Goal: Transaction & Acquisition: Purchase product/service

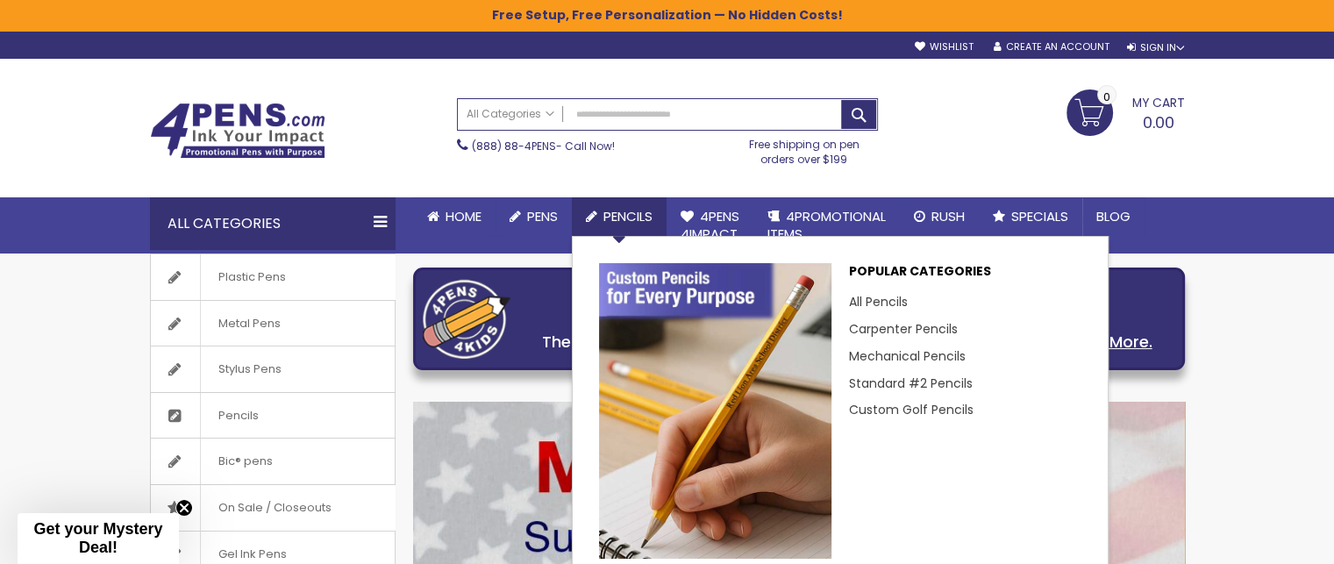
click at [631, 217] on span "Pencils" at bounding box center [627, 216] width 49 height 18
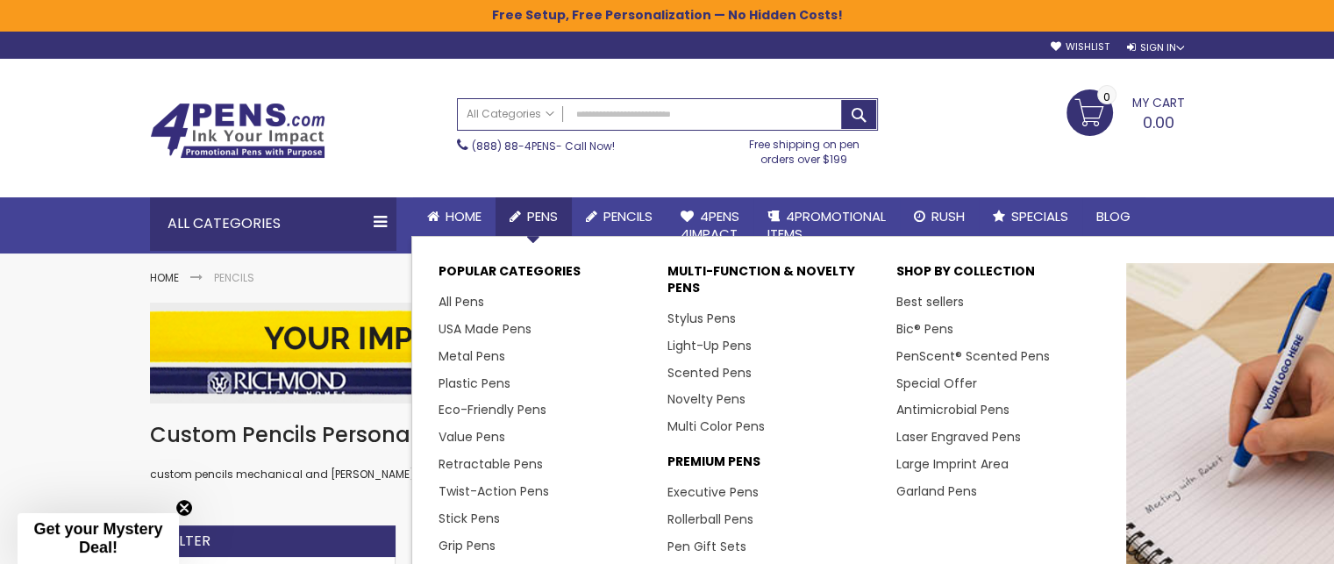
click at [541, 214] on span "Pens" at bounding box center [542, 216] width 31 height 18
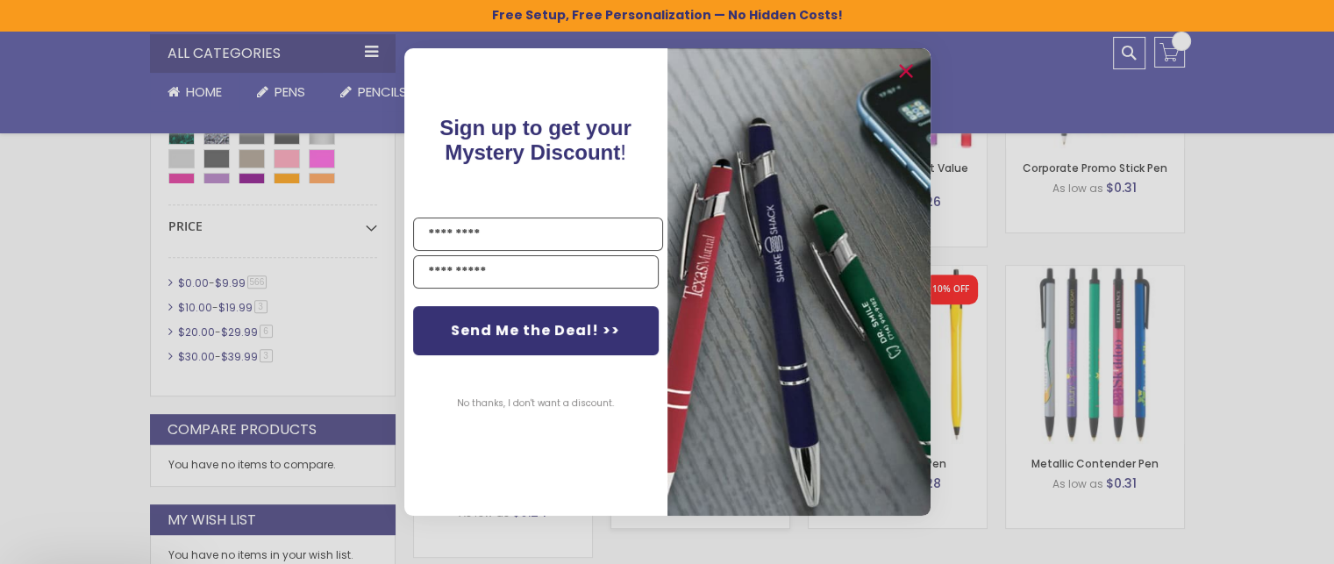
scroll to position [1027, 0]
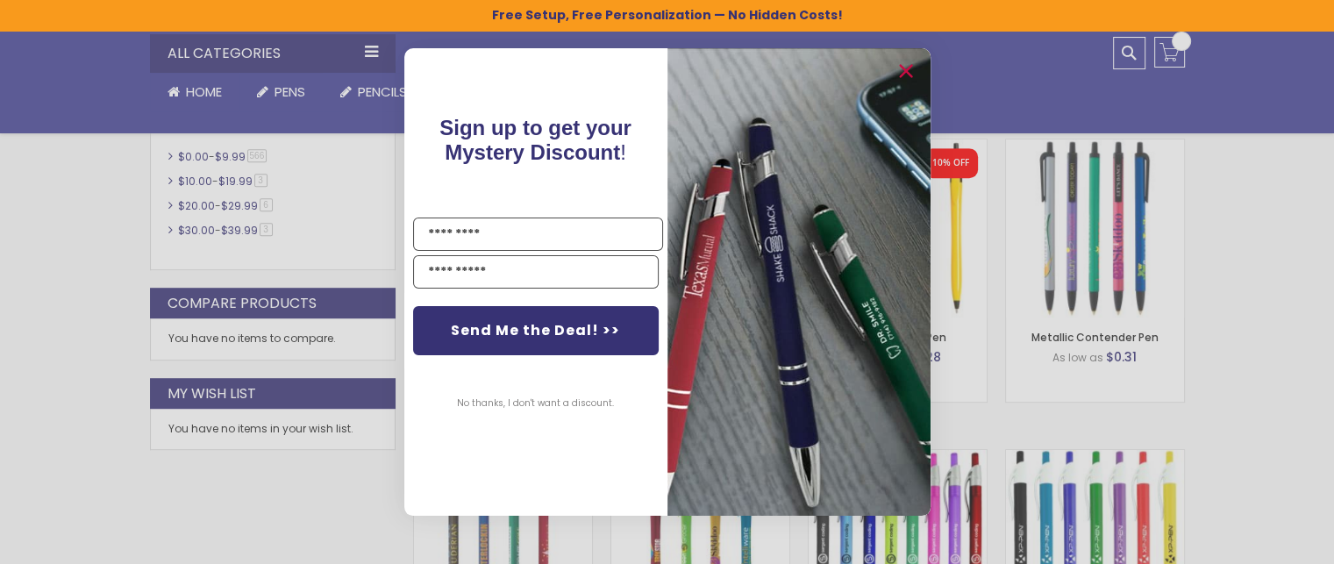
click at [1277, 236] on div "Close dialog Sign up to get your Mystery Discount ! Name Email Send Me the Deal…" at bounding box center [667, 282] width 1334 height 564
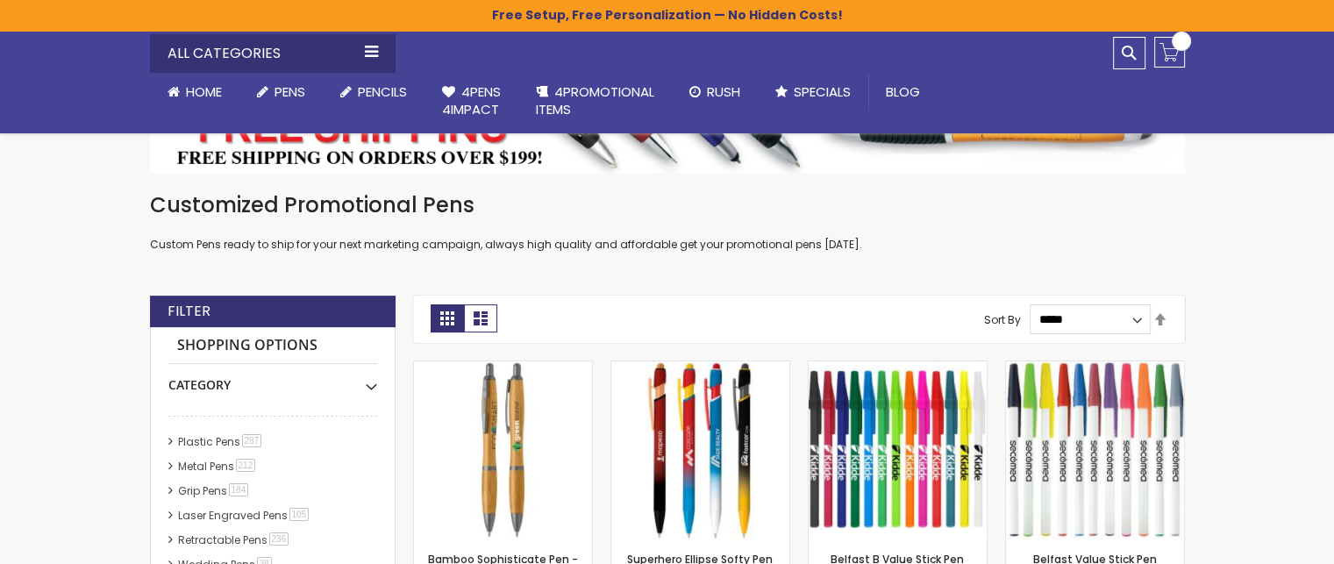
scroll to position [291, 0]
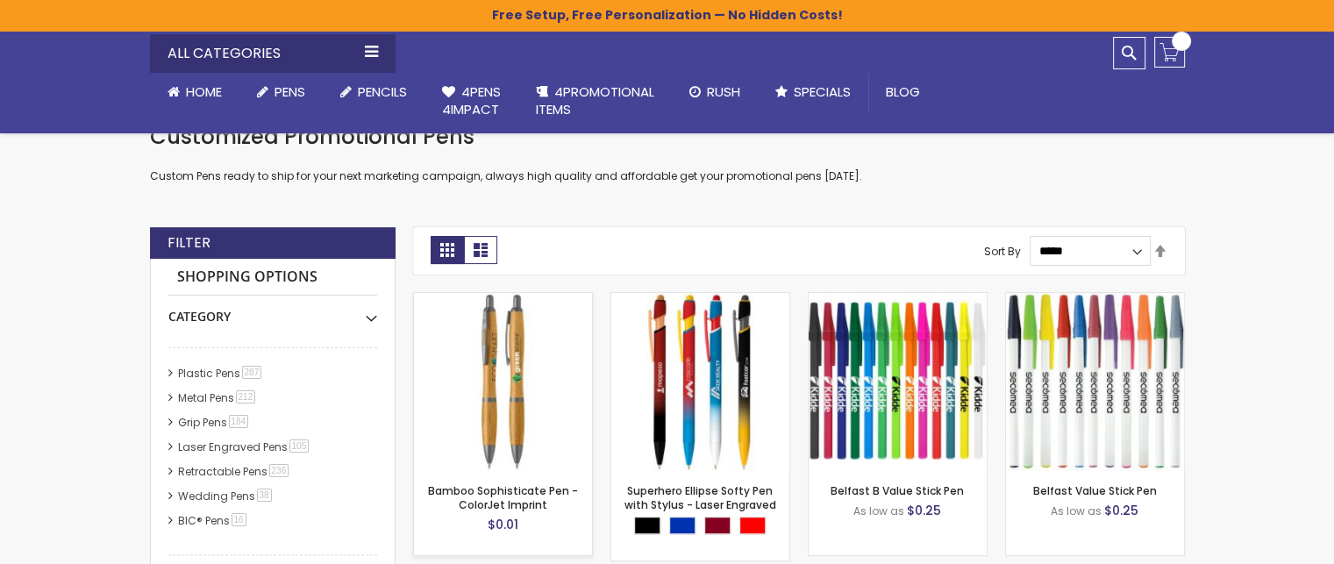
click at [498, 436] on div "Out of stock" at bounding box center [503, 434] width 178 height 14
click at [500, 503] on link "Bamboo Sophisticate Pen - ColorJet Imprint" at bounding box center [503, 497] width 150 height 29
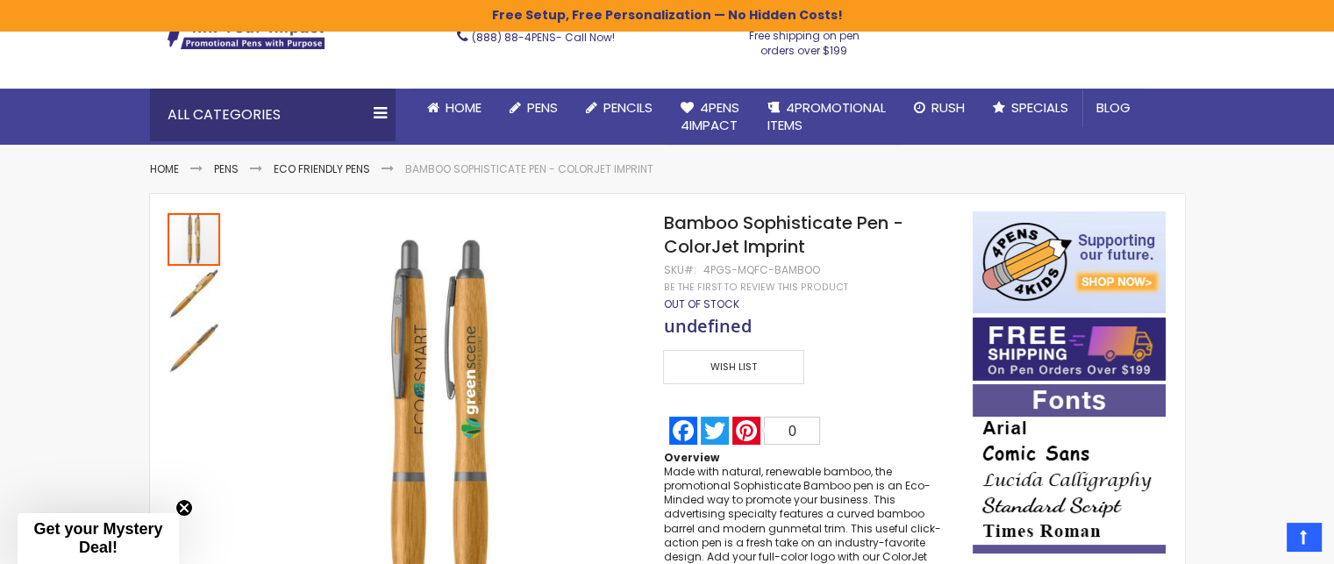
scroll to position [77, 0]
